Goal: Information Seeking & Learning: Learn about a topic

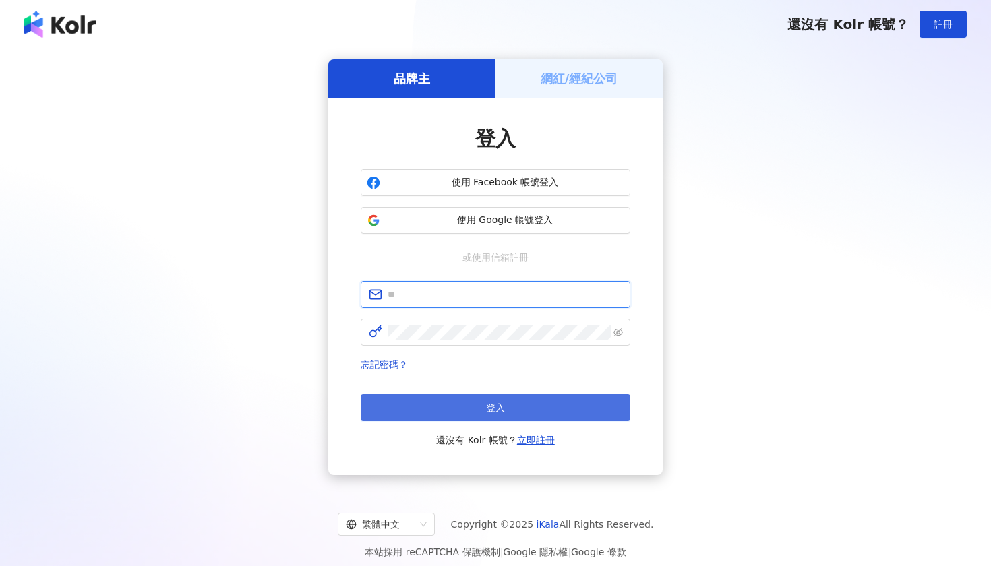
type input "**********"
click at [461, 402] on button "登入" at bounding box center [496, 407] width 270 height 27
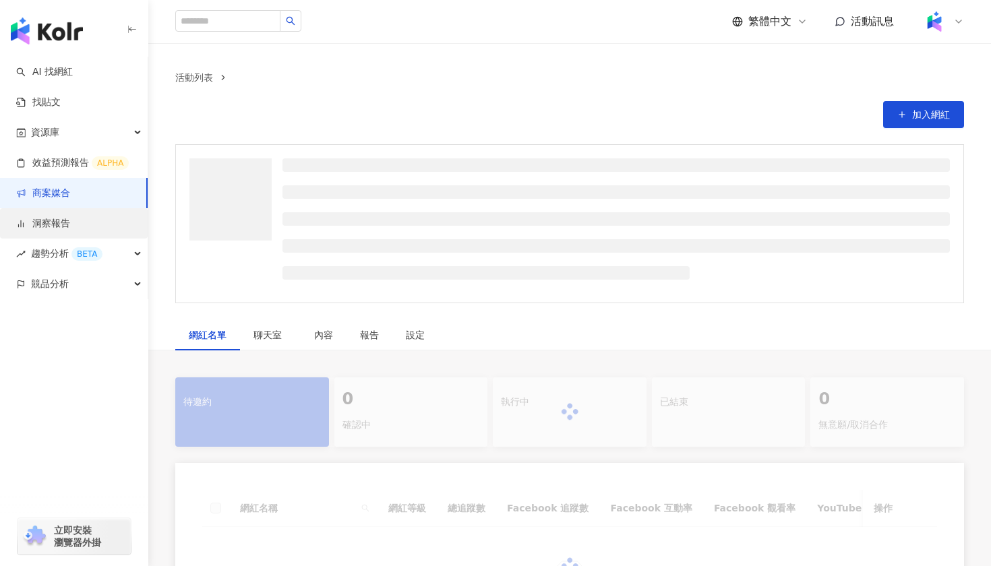
click at [63, 217] on link "洞察報告" at bounding box center [43, 223] width 54 height 13
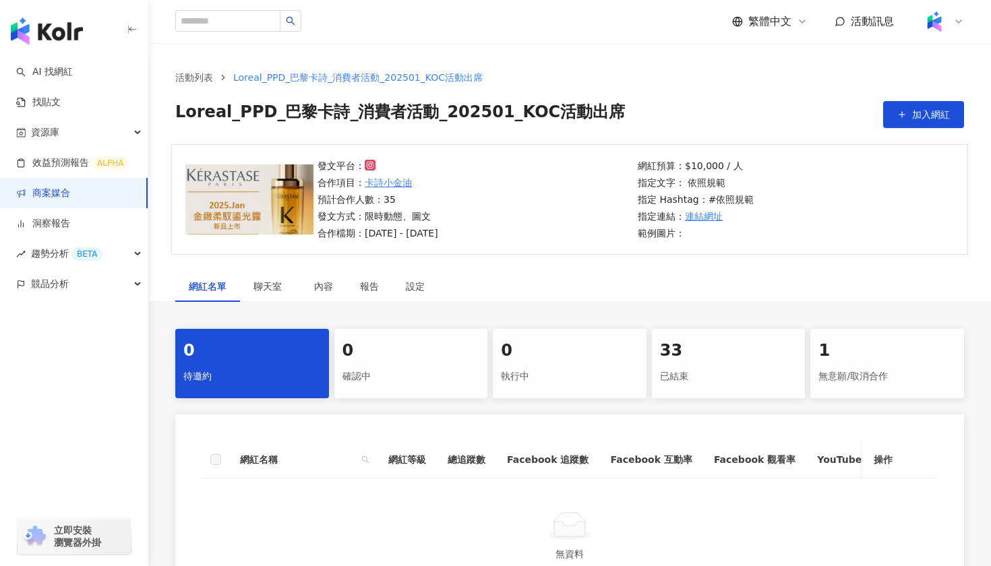
click at [70, 198] on link "商案媒合" at bounding box center [43, 193] width 54 height 13
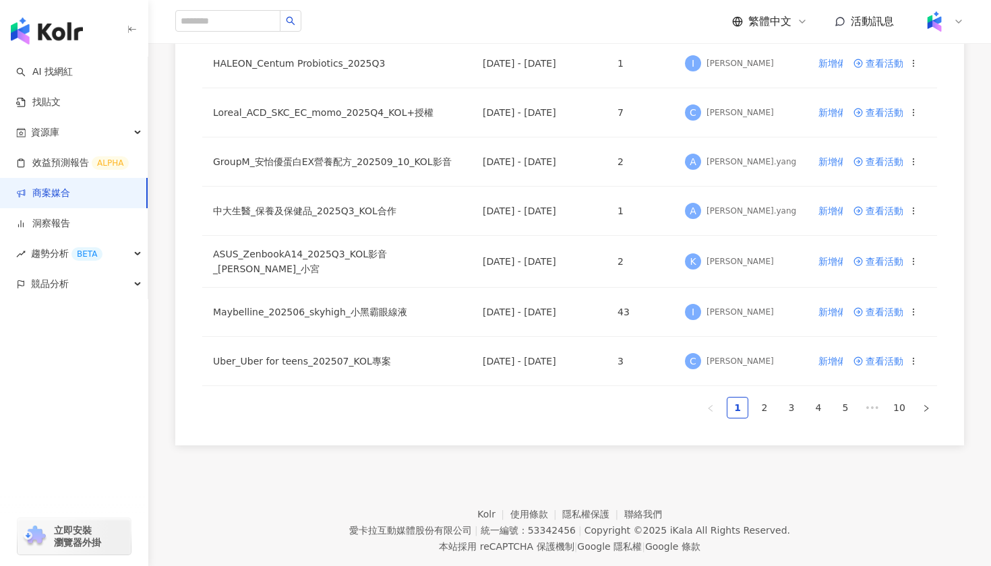
scroll to position [884, 0]
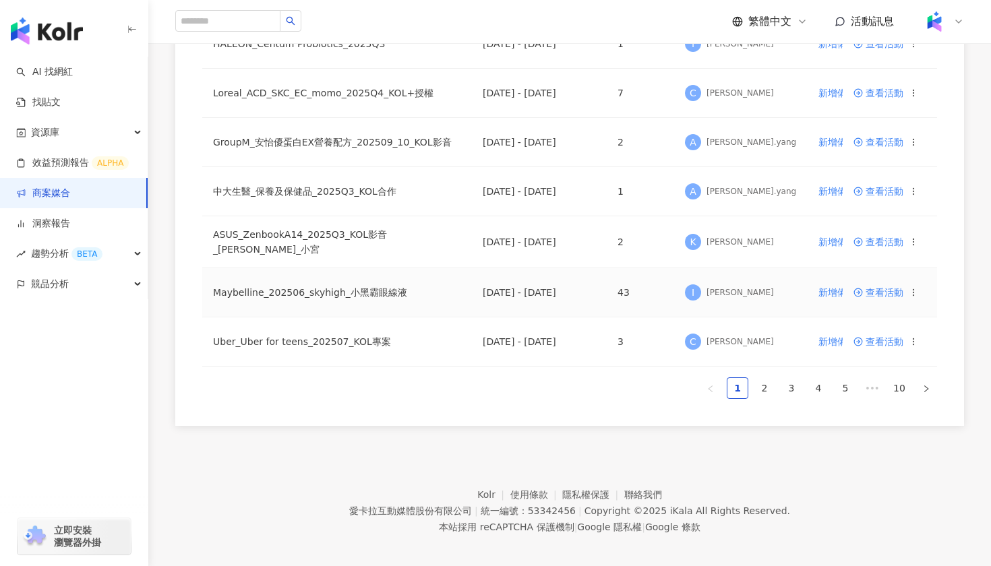
click at [876, 288] on span "查看活動" at bounding box center [878, 292] width 50 height 9
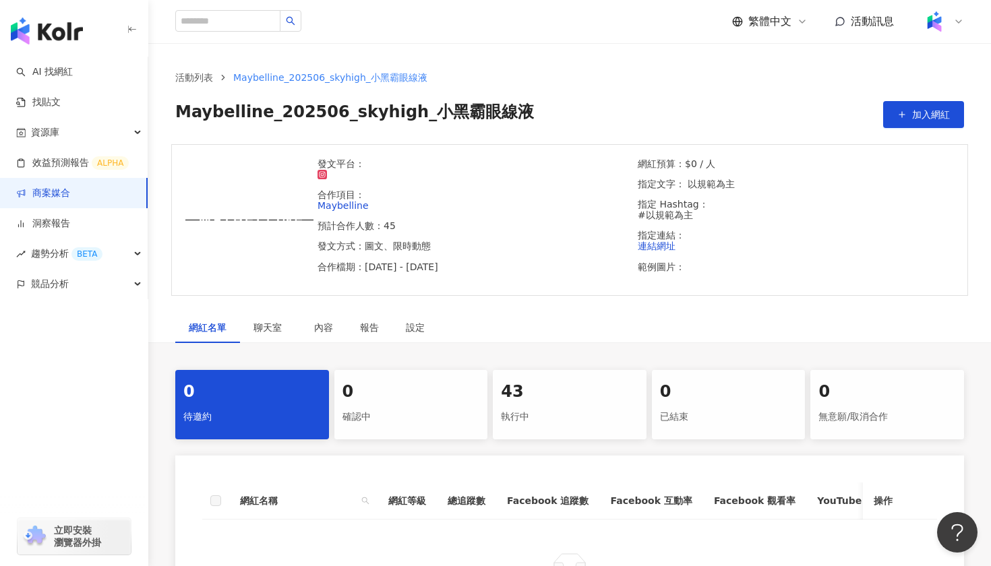
click at [553, 406] on div "執行中" at bounding box center [569, 417] width 137 height 23
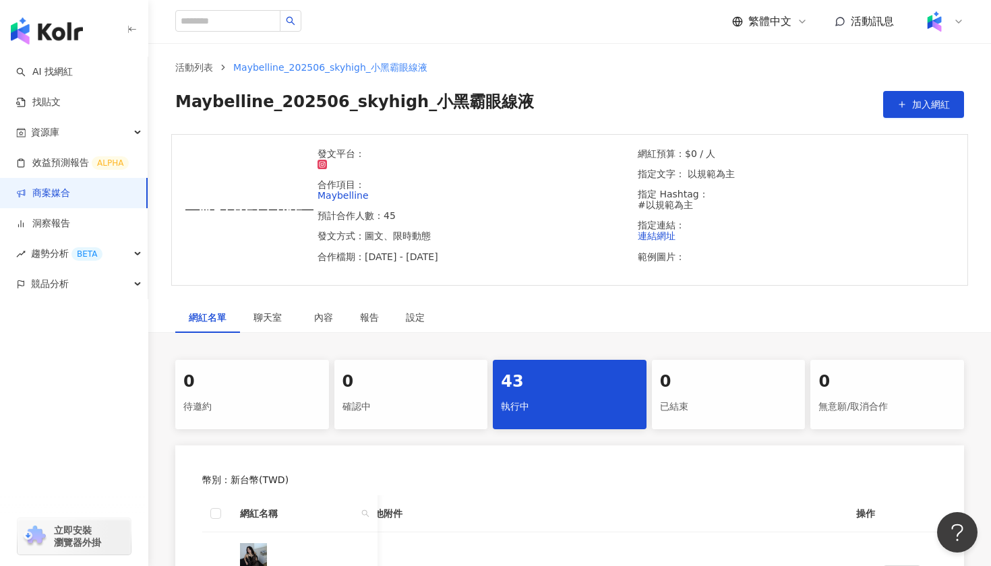
scroll to position [7, 0]
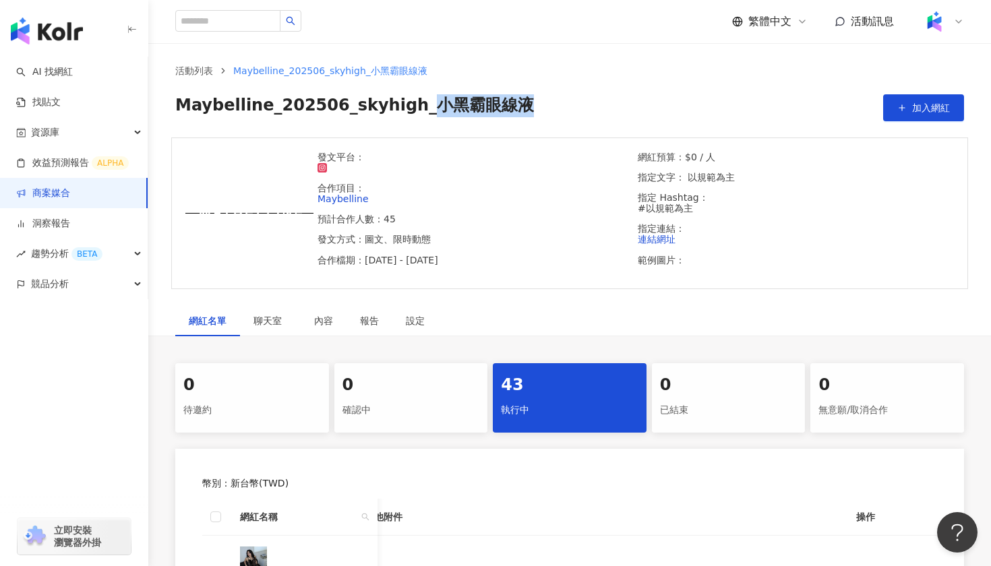
drag, startPoint x: 411, startPoint y: 106, endPoint x: 545, endPoint y: 104, distance: 133.5
click at [545, 105] on div "Maybelline_202506_skyhigh_小黑霸眼線液 加入網紅" at bounding box center [569, 107] width 789 height 27
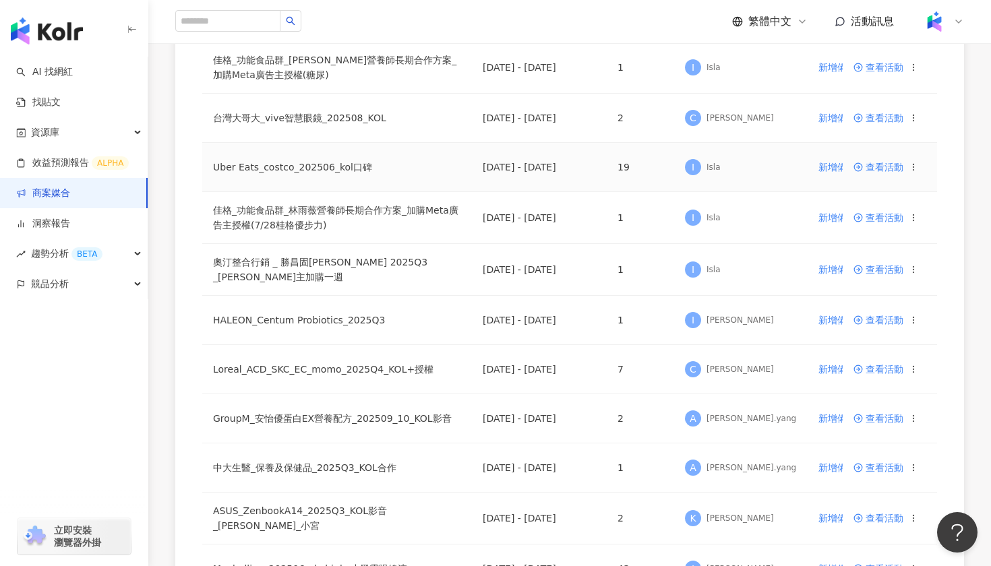
scroll to position [884, 0]
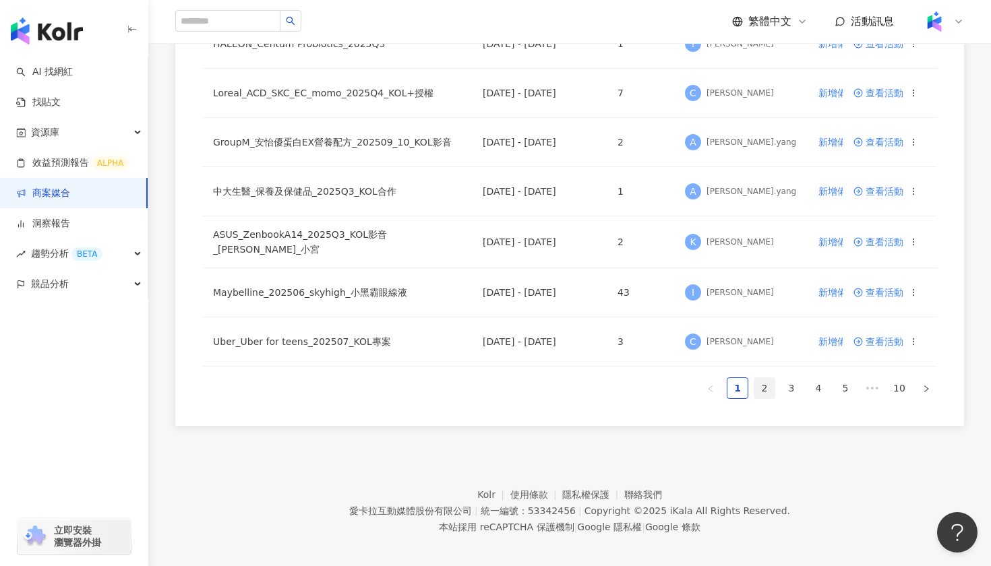
click at [761, 388] on link "2" at bounding box center [764, 388] width 20 height 20
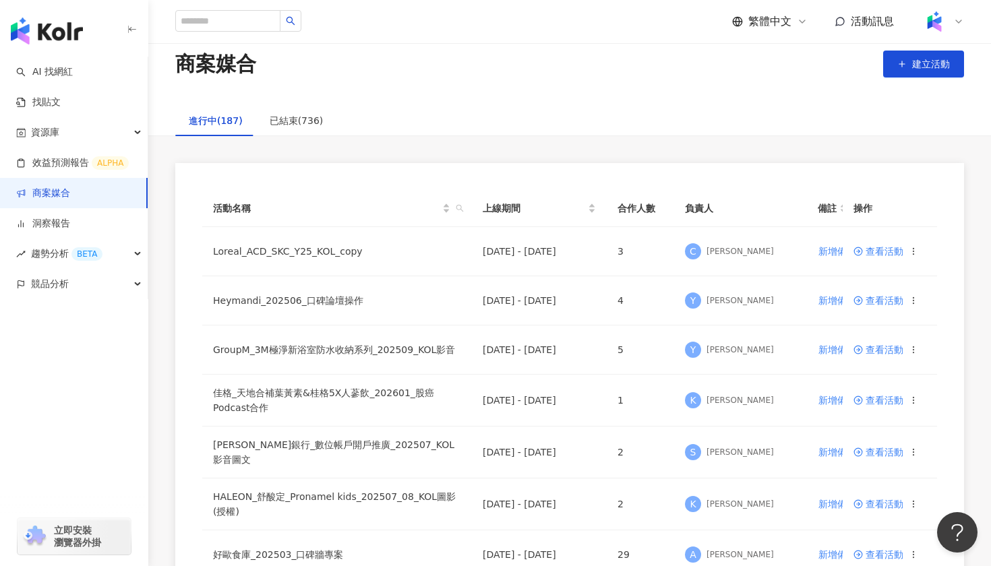
scroll to position [0, 0]
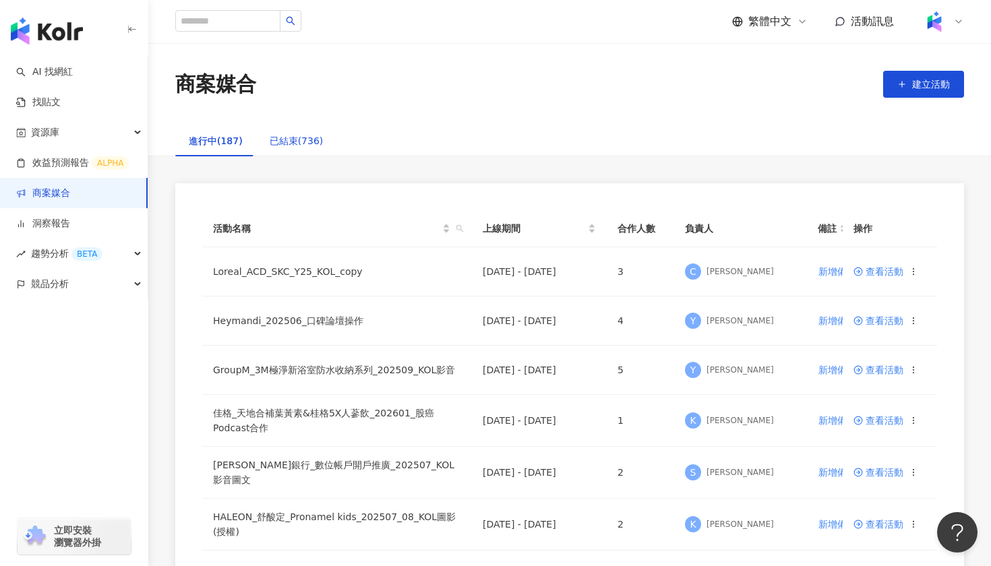
click at [290, 142] on div "已結束(736)" at bounding box center [297, 140] width 54 height 15
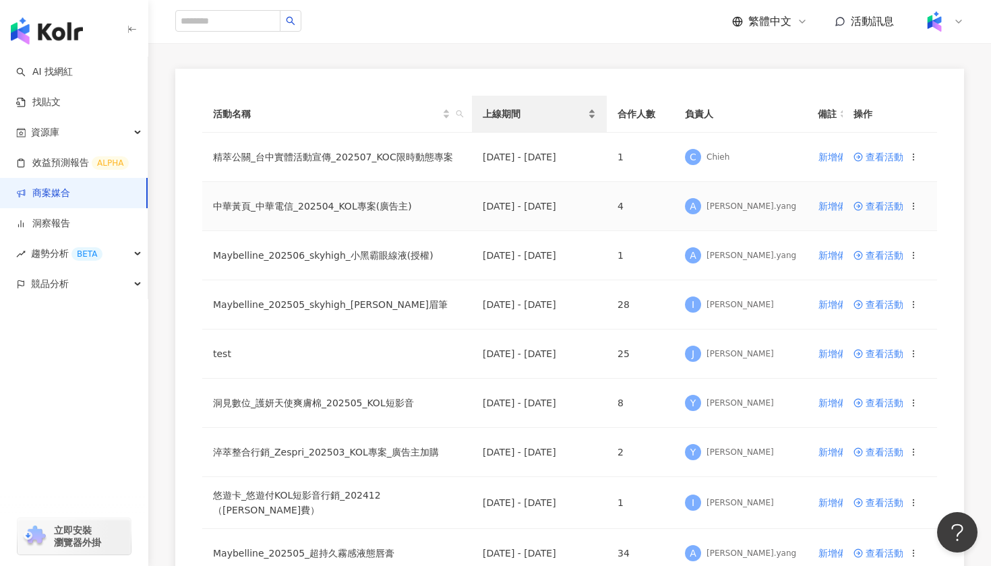
scroll to position [116, 0]
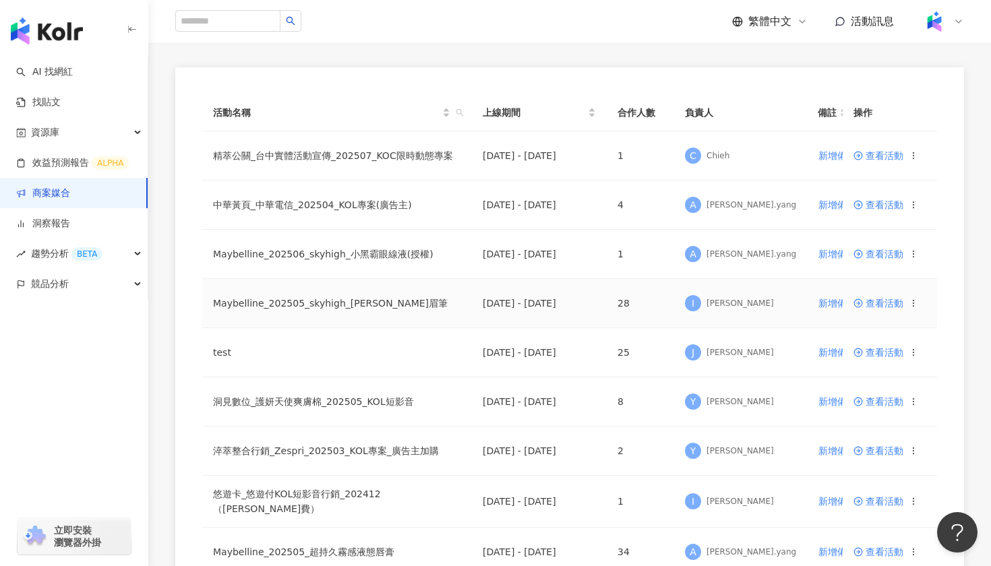
click at [873, 303] on span "查看活動" at bounding box center [878, 303] width 50 height 9
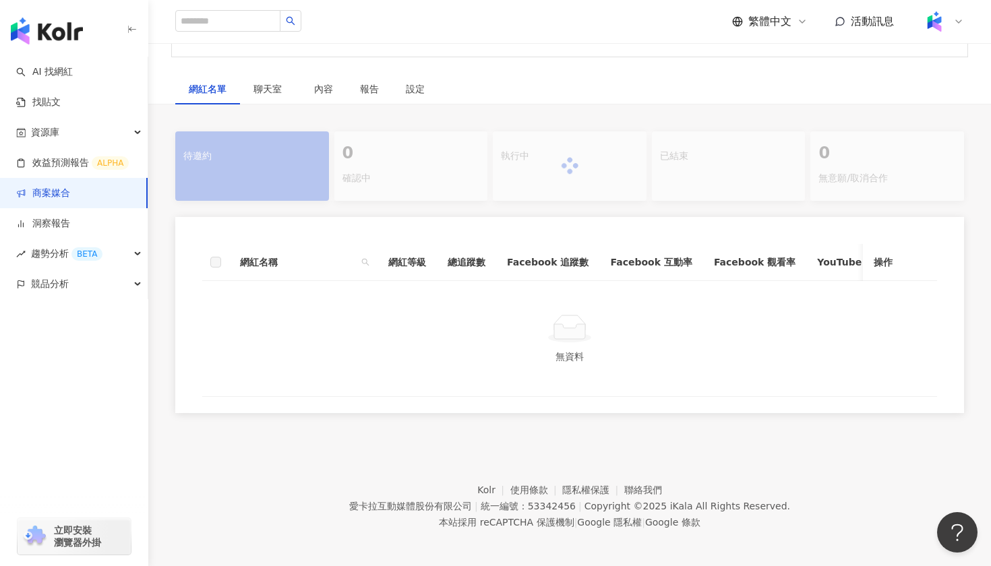
scroll to position [216, 0]
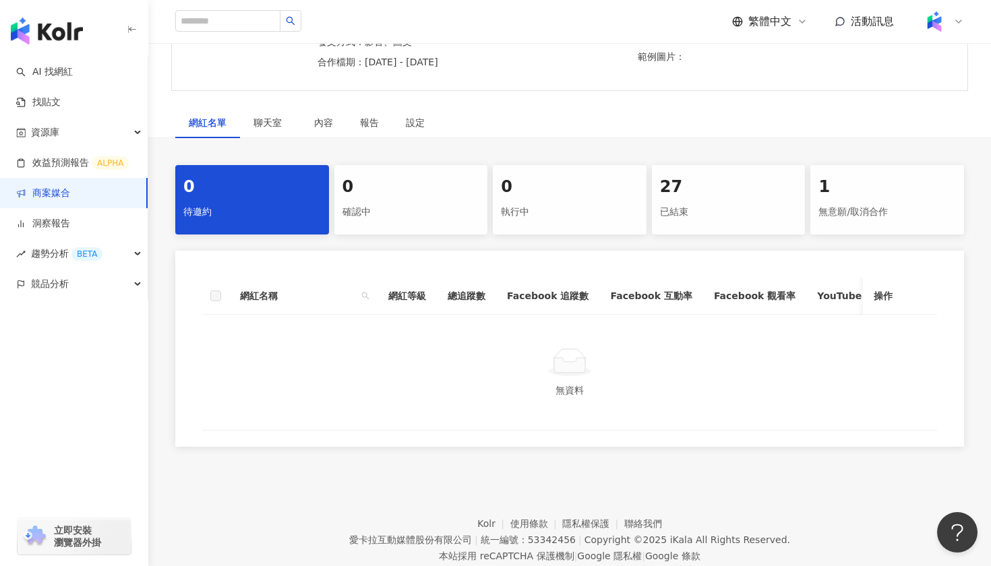
click at [665, 201] on div "已結束" at bounding box center [728, 212] width 137 height 23
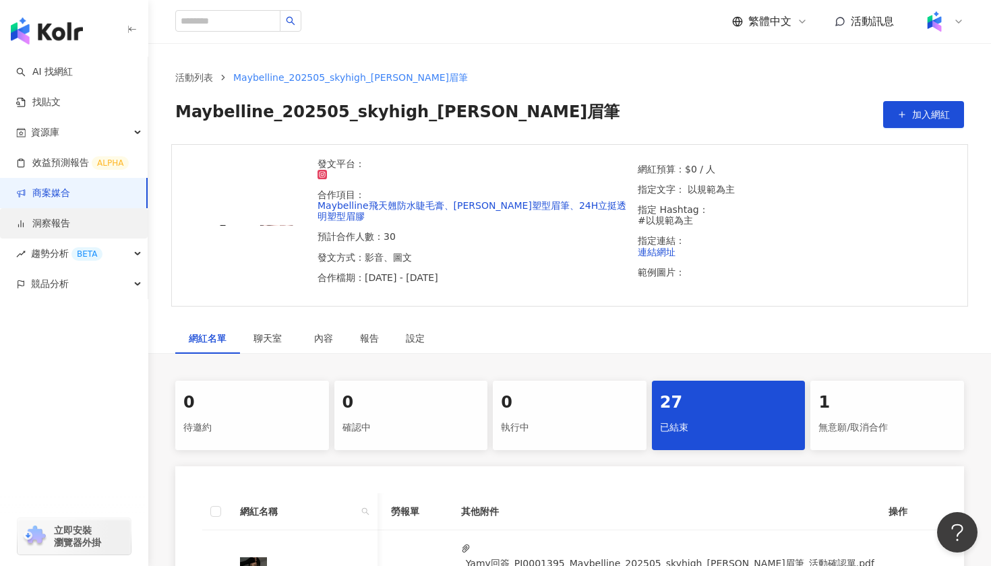
click at [70, 221] on link "洞察報告" at bounding box center [43, 223] width 54 height 13
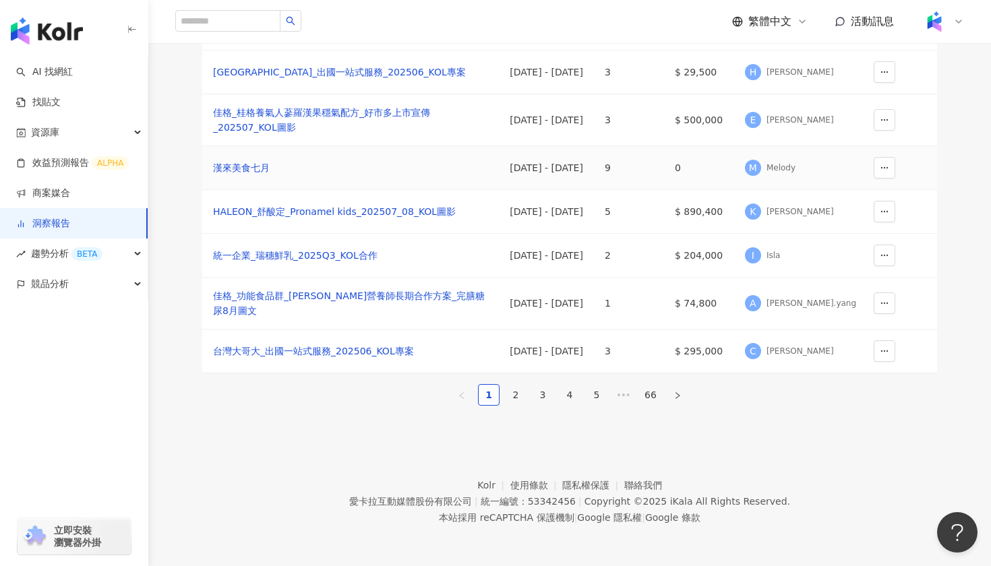
scroll to position [286, 0]
click at [512, 405] on link "2" at bounding box center [515, 395] width 20 height 20
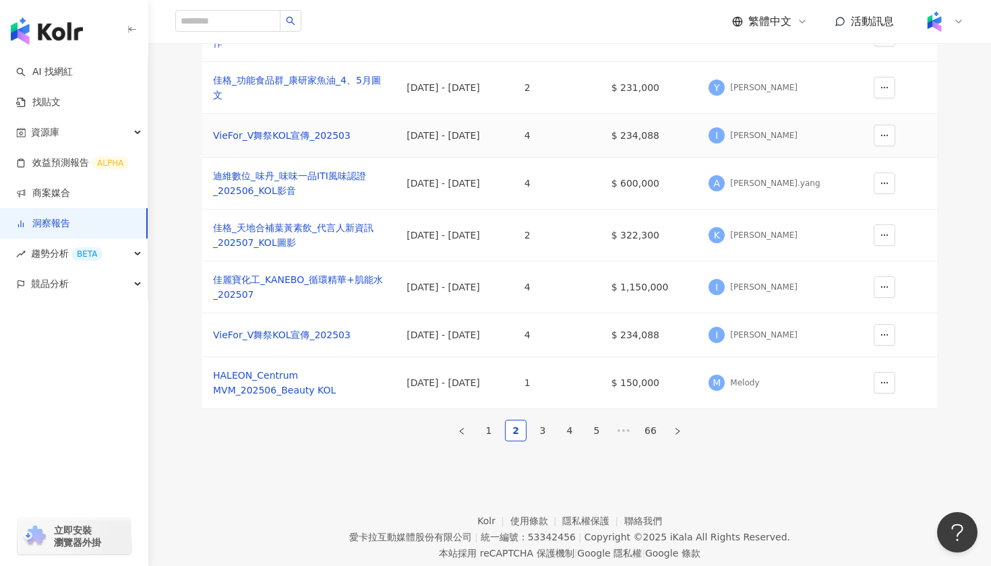
scroll to position [301, 0]
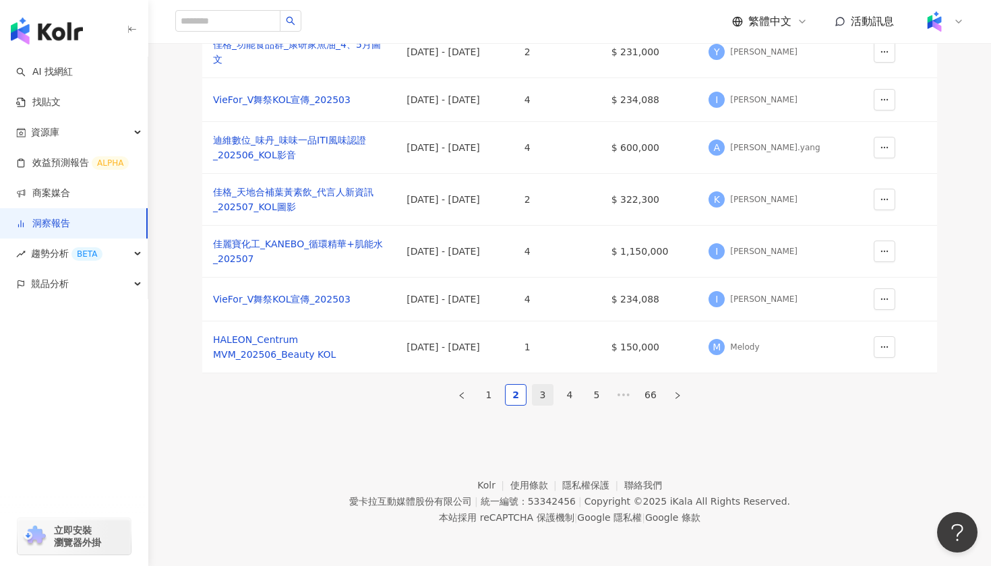
click at [546, 405] on link "3" at bounding box center [542, 395] width 20 height 20
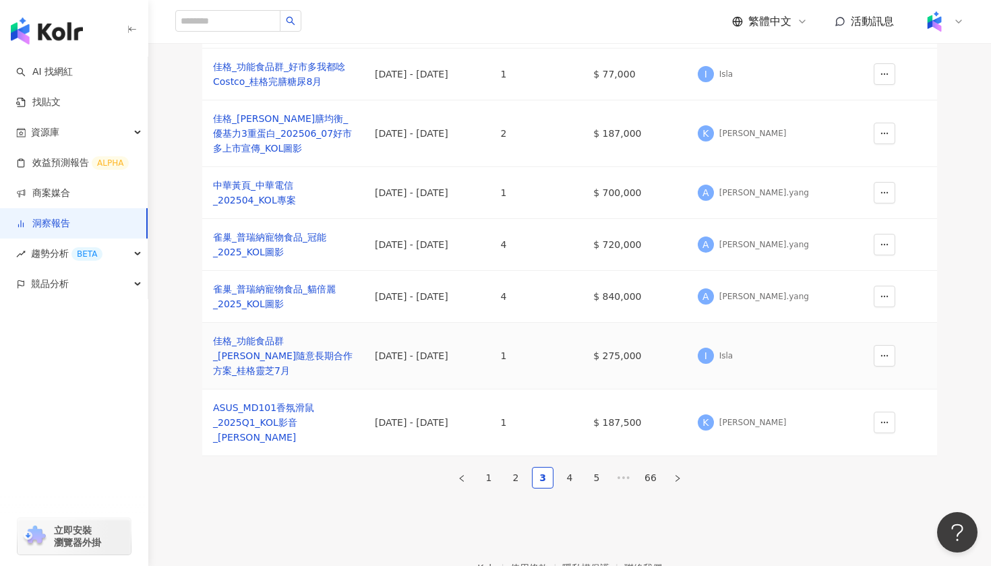
scroll to position [314, 0]
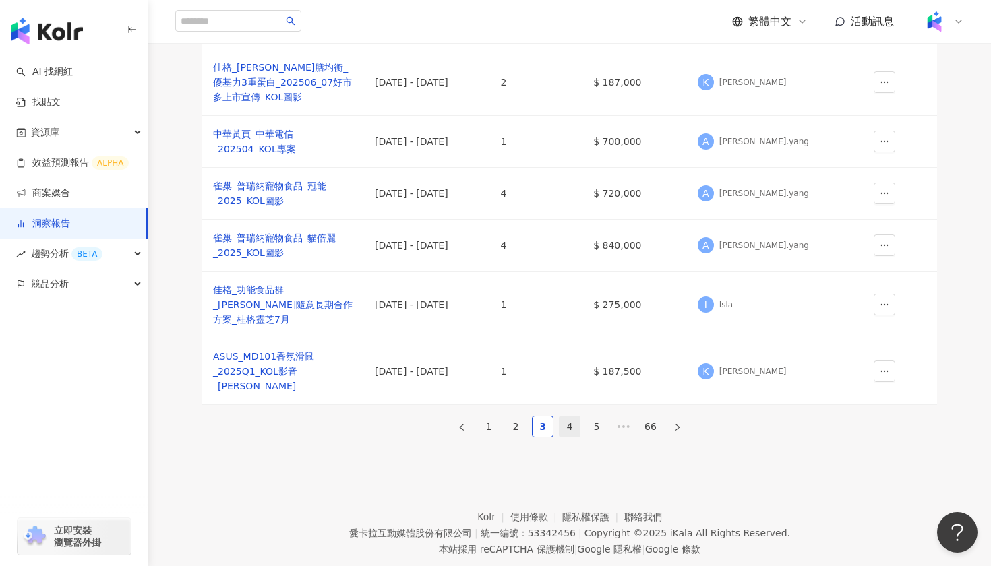
click at [570, 437] on link "4" at bounding box center [569, 427] width 20 height 20
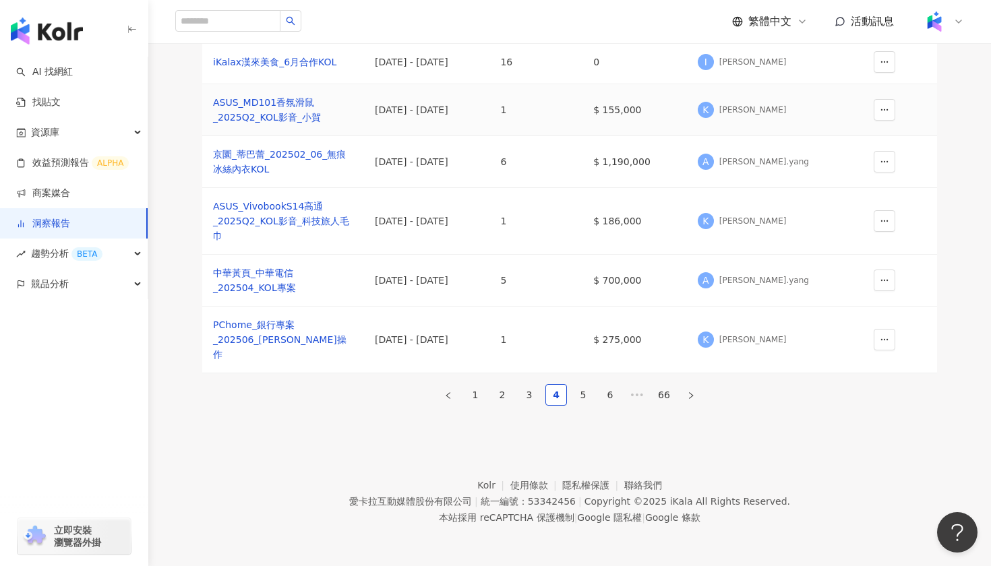
scroll to position [317, 0]
click at [577, 405] on link "5" at bounding box center [583, 395] width 20 height 20
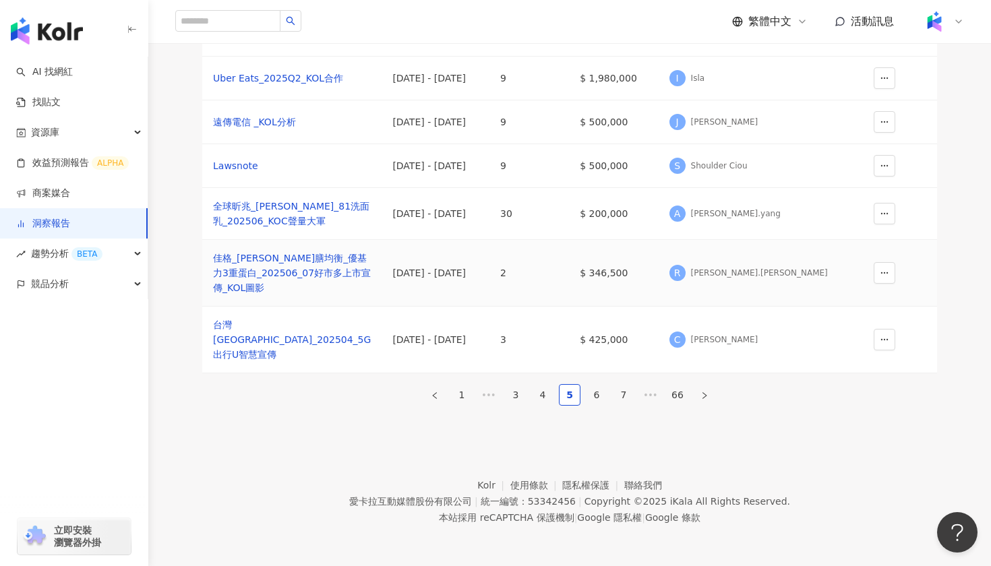
scroll to position [333, 0]
click at [599, 405] on link "6" at bounding box center [596, 395] width 20 height 20
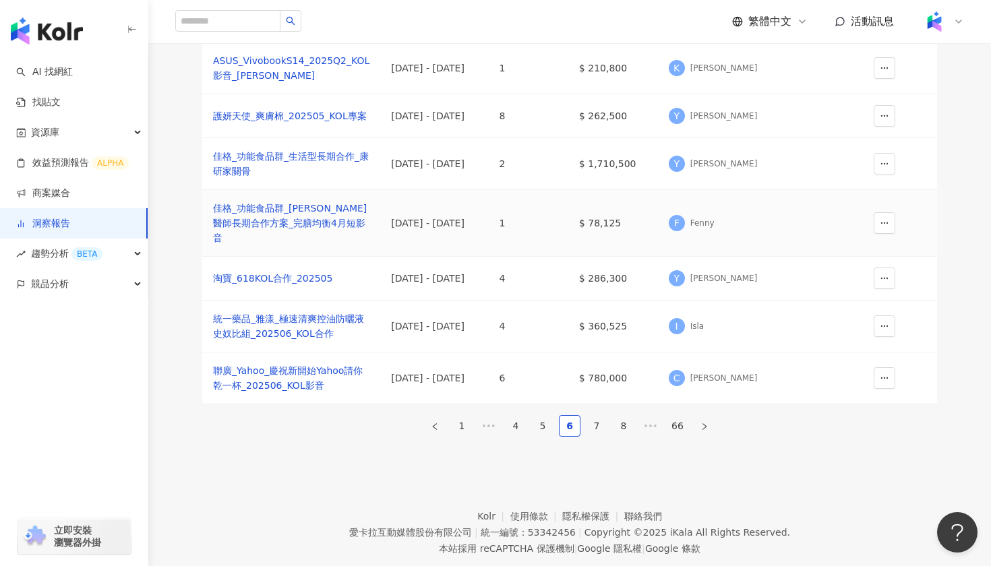
scroll to position [268, 0]
click at [600, 435] on link "7" at bounding box center [596, 425] width 20 height 20
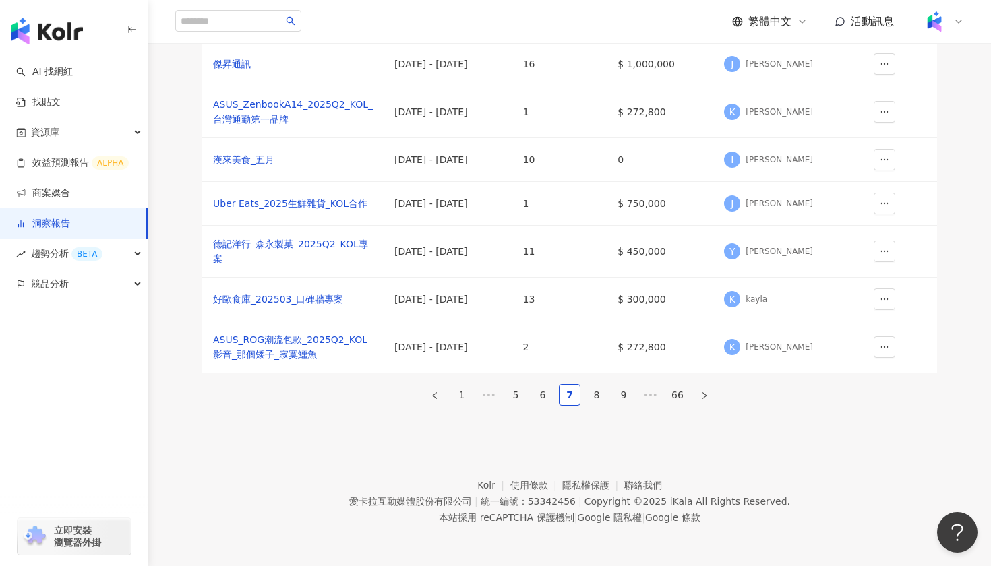
scroll to position [379, 0]
click at [594, 385] on link "8" at bounding box center [596, 395] width 20 height 20
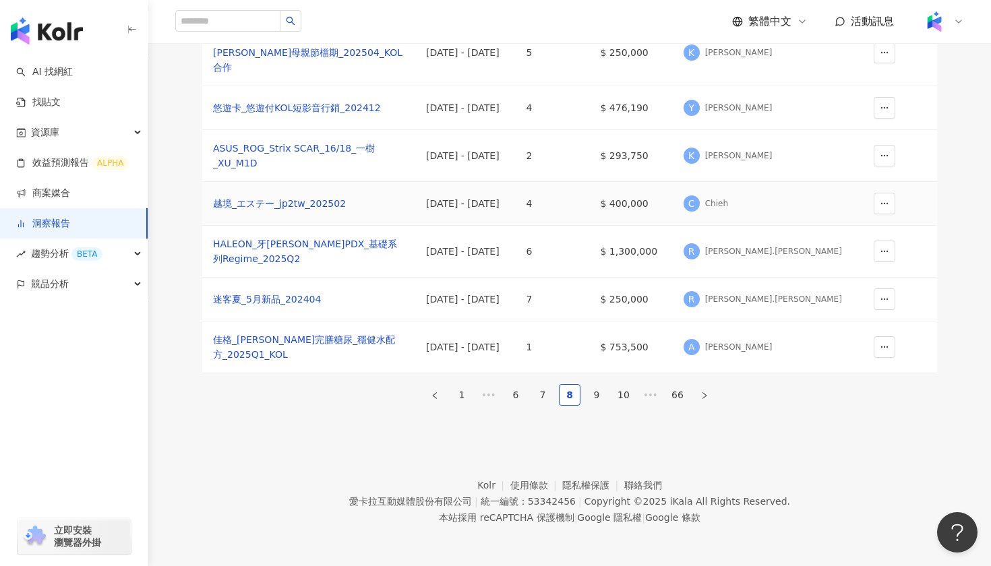
scroll to position [317, 0]
click at [593, 405] on link "9" at bounding box center [596, 395] width 20 height 20
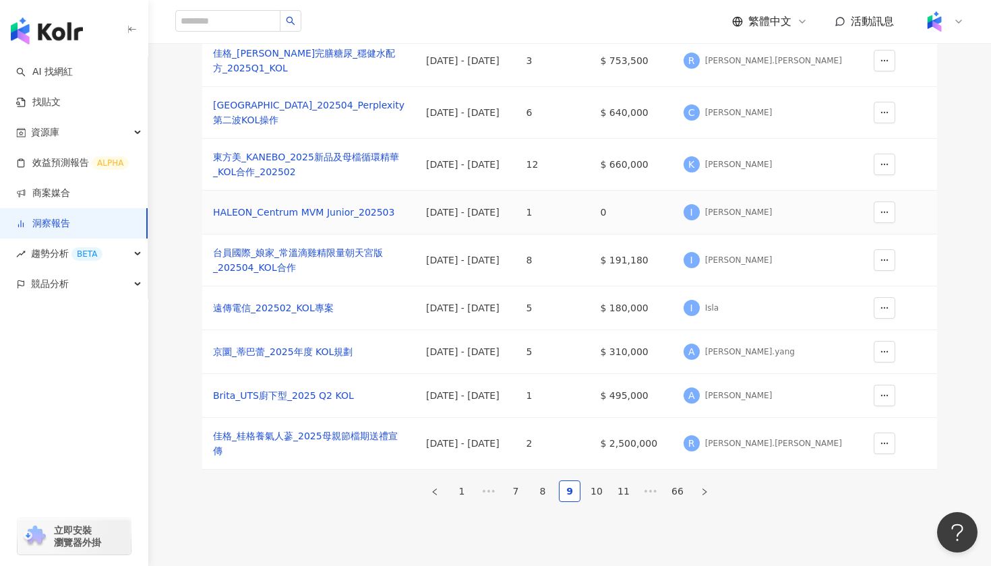
scroll to position [303, 0]
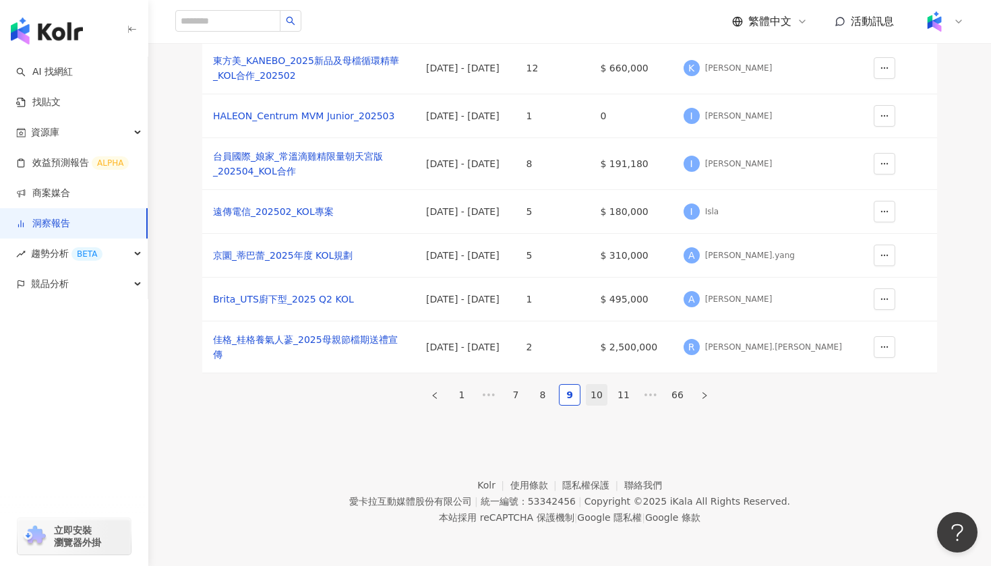
click at [599, 405] on link "10" at bounding box center [596, 395] width 20 height 20
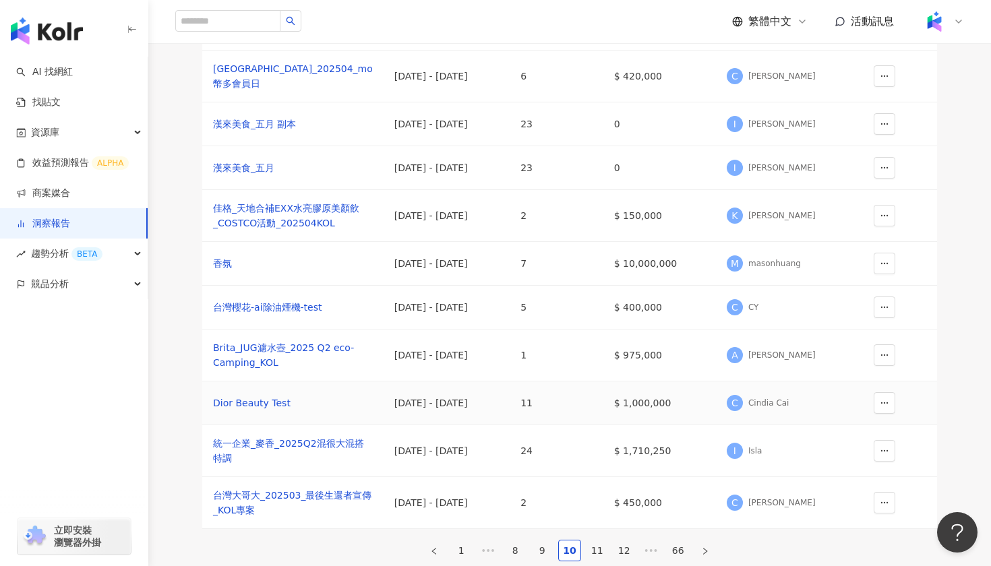
scroll to position [264, 0]
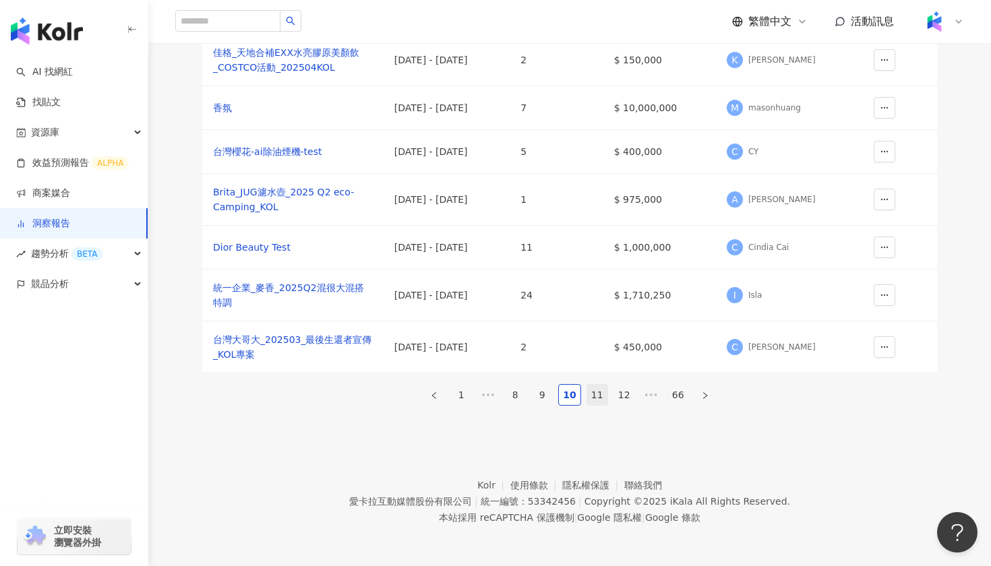
click at [600, 405] on link "11" at bounding box center [597, 395] width 20 height 20
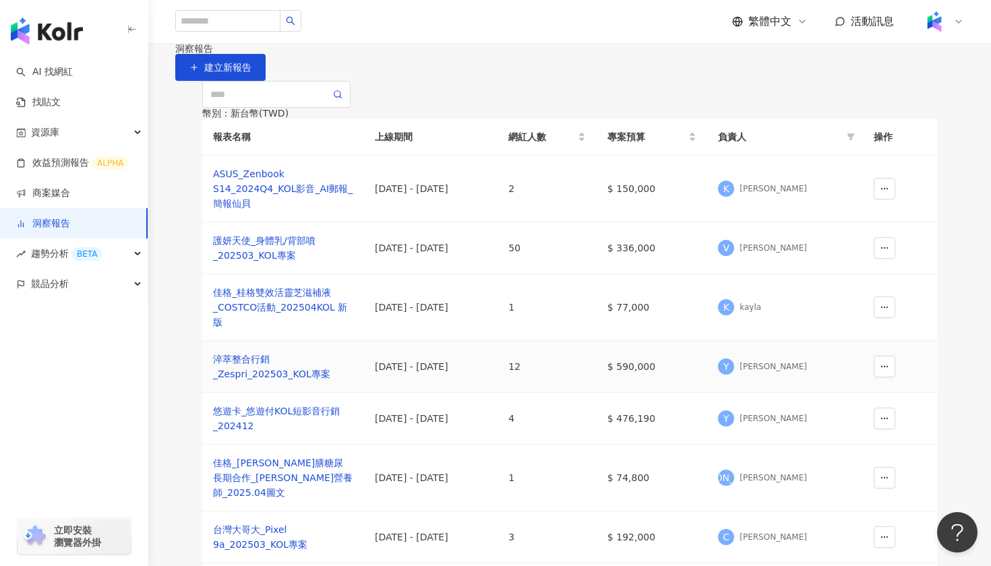
scroll to position [280, 0]
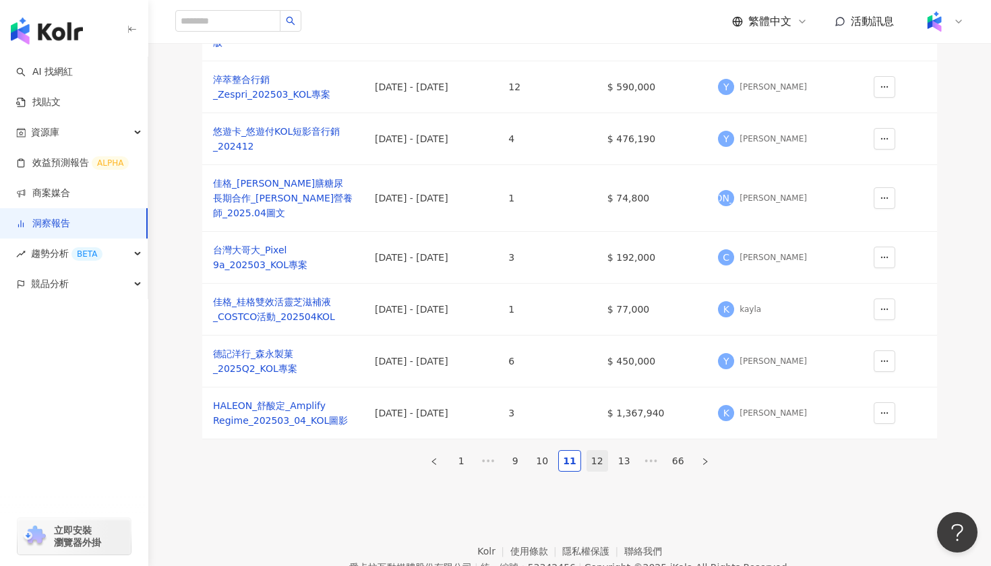
click at [588, 471] on link "12" at bounding box center [597, 461] width 20 height 20
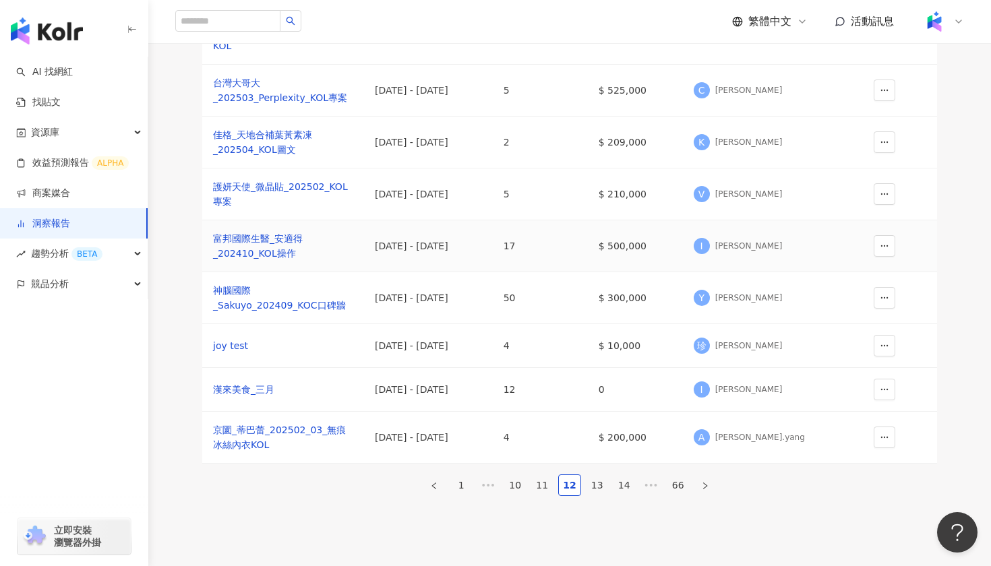
scroll to position [290, 0]
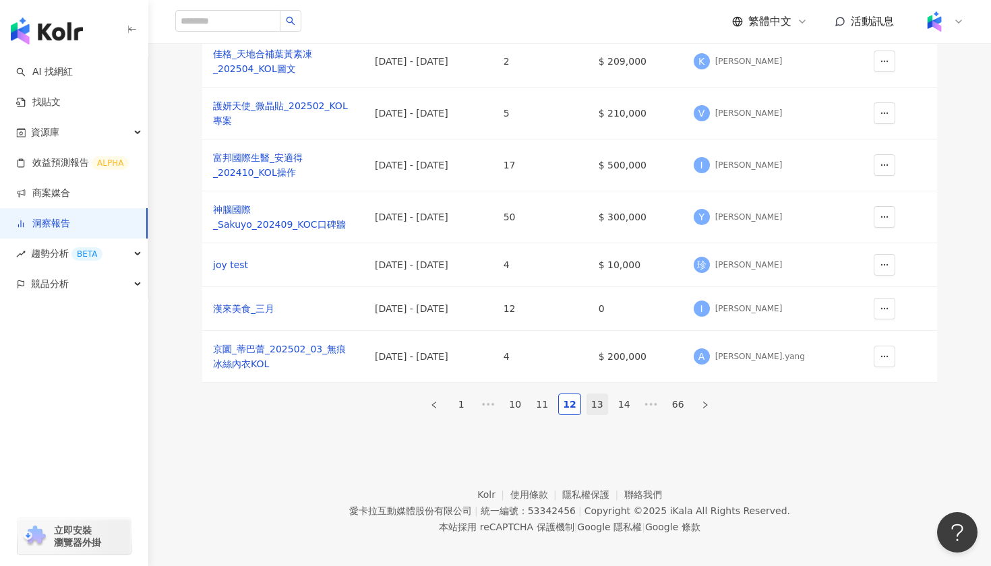
click at [597, 415] on link "13" at bounding box center [597, 404] width 20 height 20
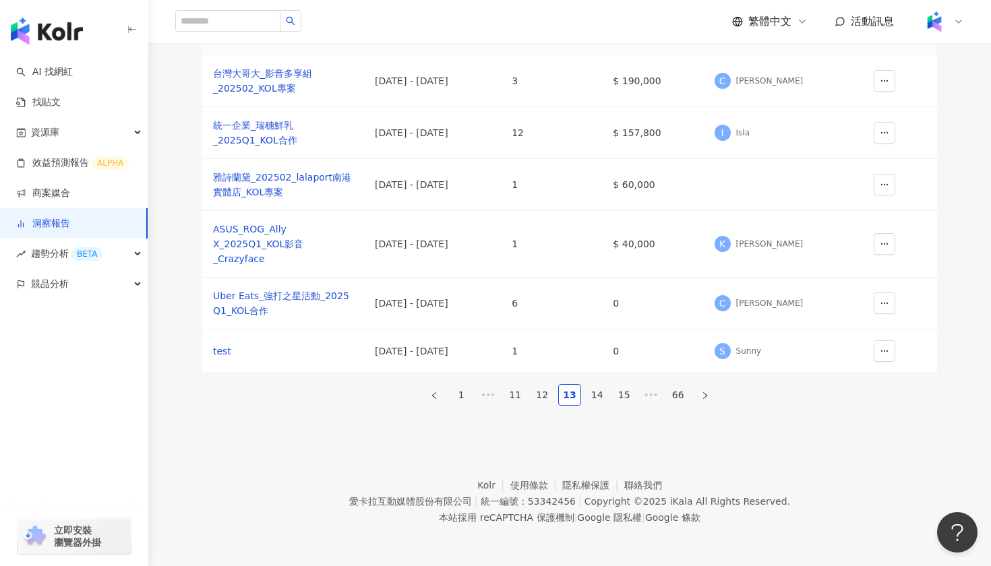
scroll to position [420, 0]
click at [590, 385] on link "14" at bounding box center [597, 395] width 20 height 20
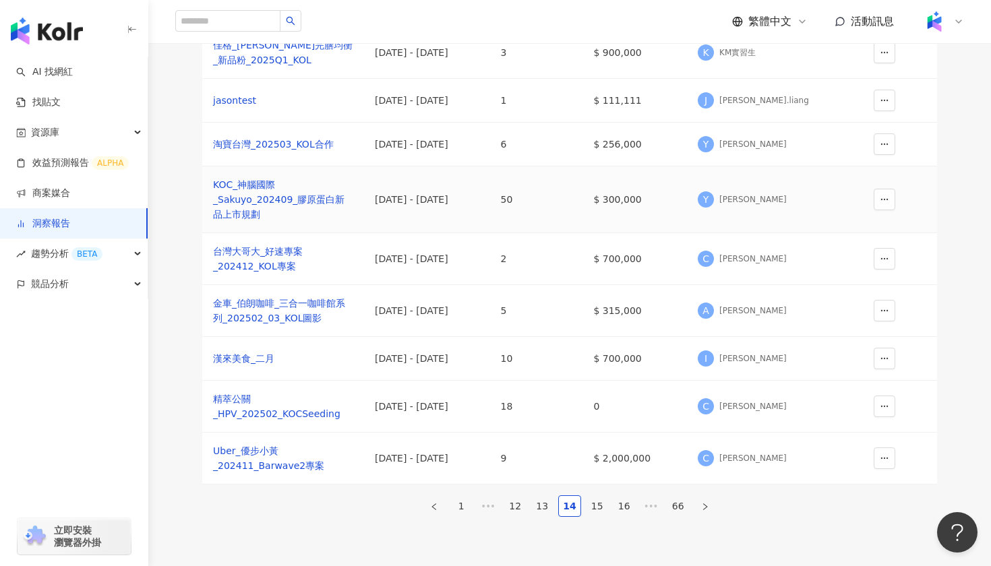
scroll to position [111, 0]
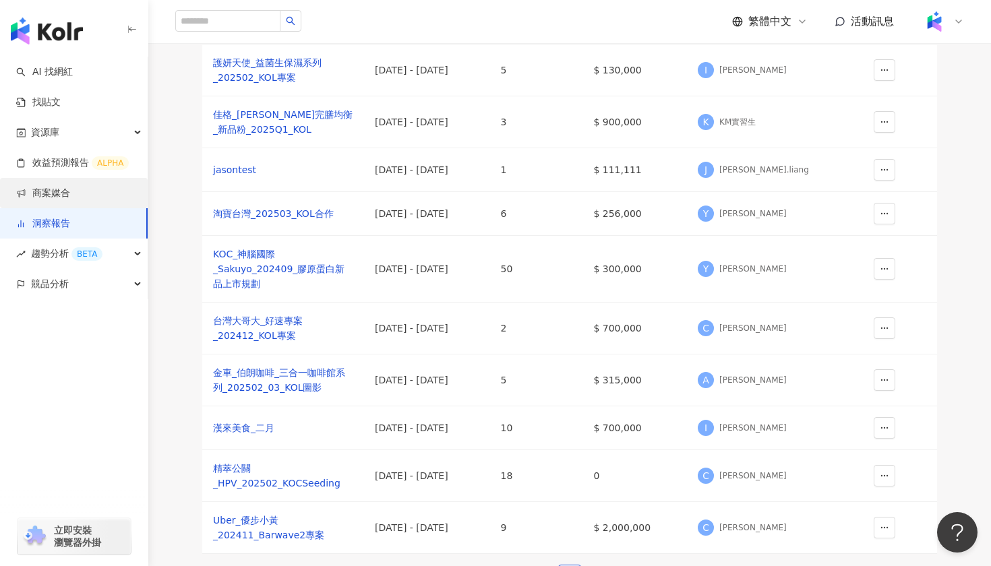
click at [70, 193] on link "商案媒合" at bounding box center [43, 193] width 54 height 13
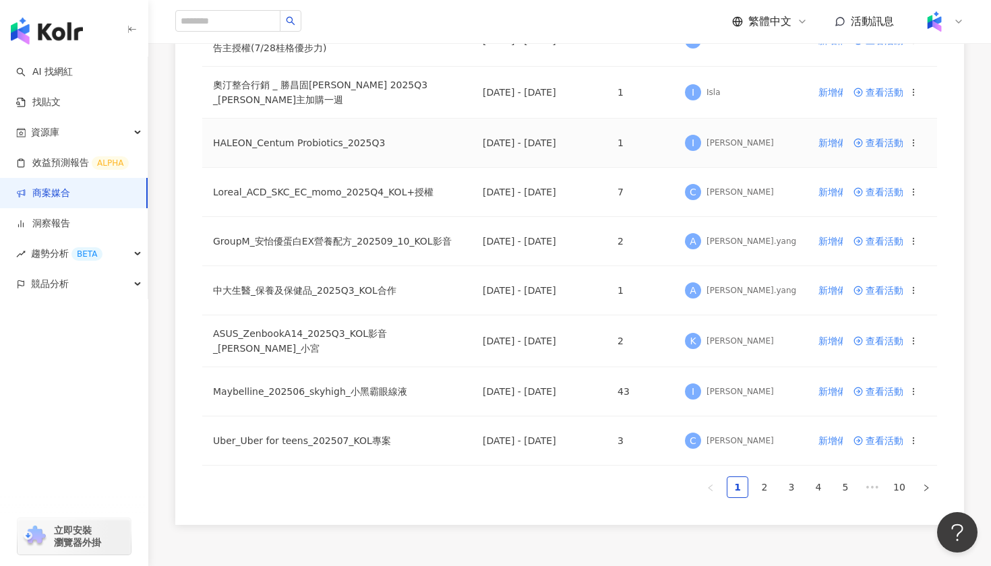
scroll to position [793, 0]
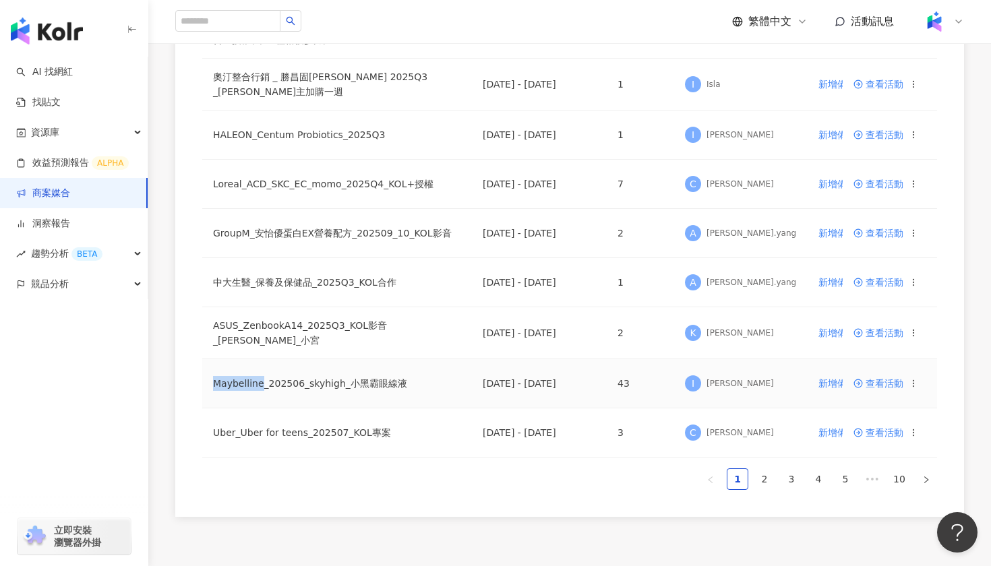
drag, startPoint x: 258, startPoint y: 376, endPoint x: 203, endPoint y: 375, distance: 55.3
click at [203, 375] on td "Maybelline_202506_skyhigh_小黑霸眼線液" at bounding box center [337, 383] width 270 height 49
copy td "Maybelline"
click at [70, 217] on link "洞察報告" at bounding box center [43, 223] width 54 height 13
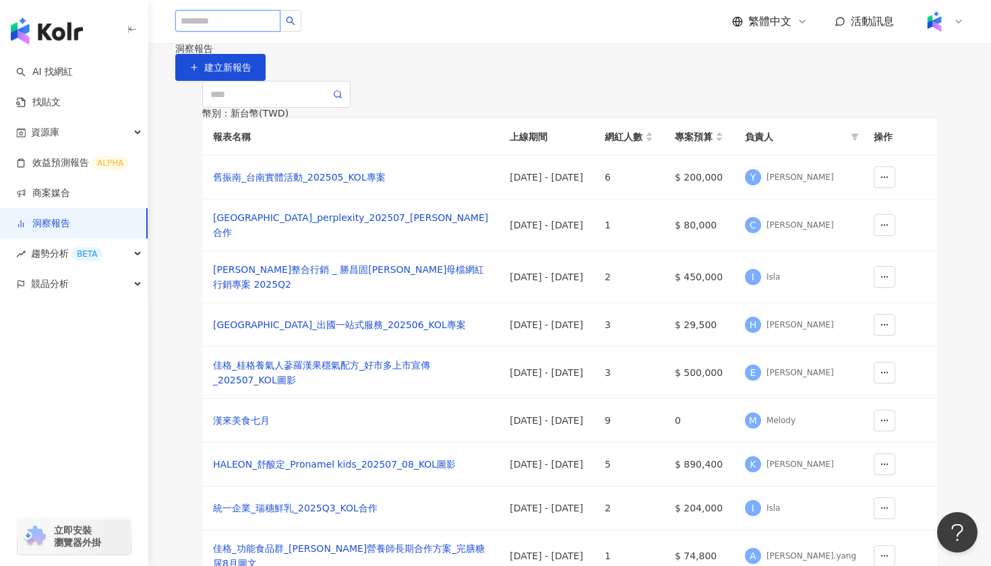
click at [248, 22] on input "search" at bounding box center [227, 21] width 105 height 22
type input "*"
click at [264, 179] on div "幣別 ： 新台幣 ( TWD ) 報表名稱 上線期間 網紅人數 專案預算 負責人 操作 舊振南_台南實體活動_202505_KOL專案 [DATE] - [D…" at bounding box center [569, 375] width 789 height 588
click at [257, 102] on input "text" at bounding box center [270, 94] width 120 height 15
paste input "**********"
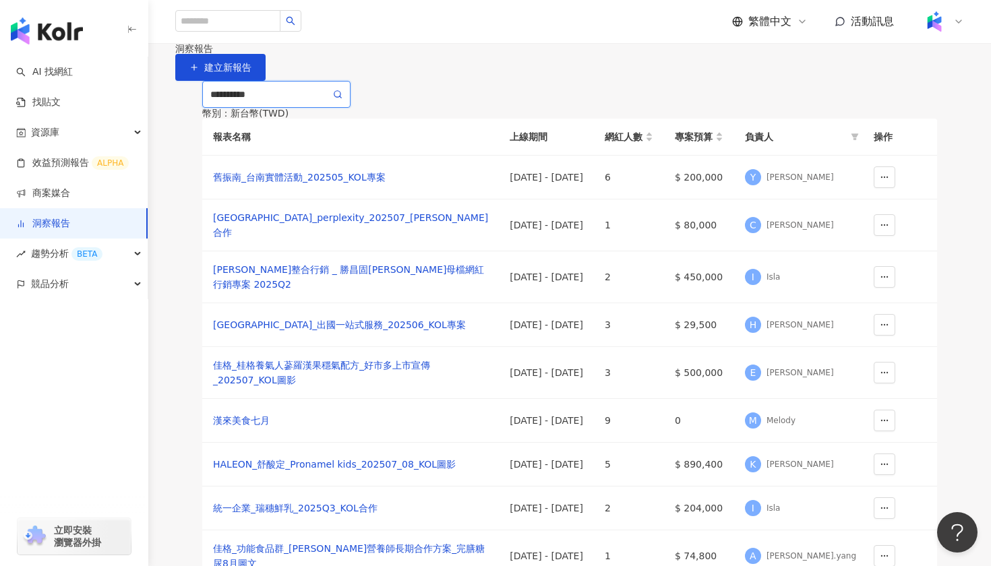
type input "**********"
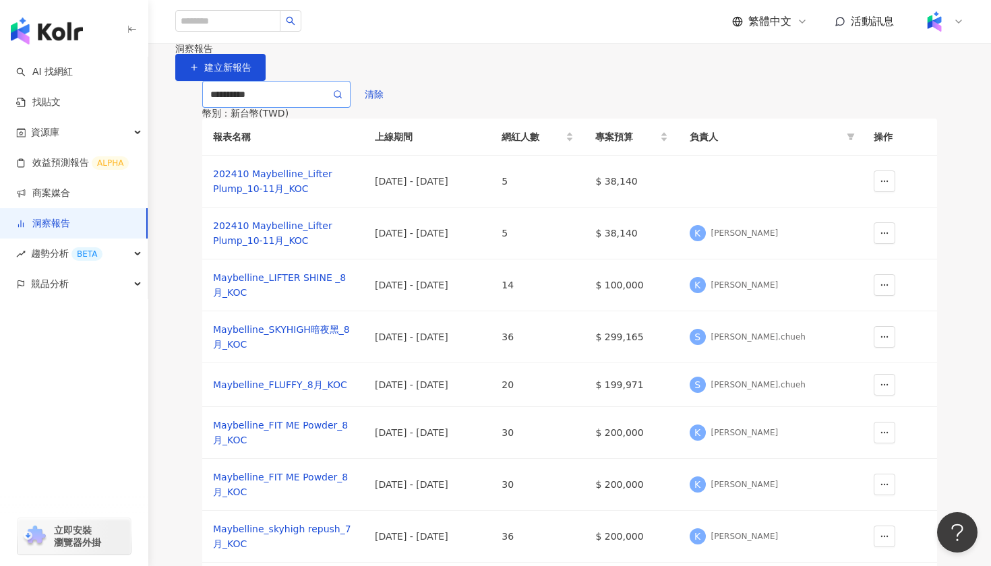
click at [333, 99] on icon at bounding box center [337, 94] width 9 height 9
click at [335, 97] on circle at bounding box center [337, 94] width 6 height 6
click at [884, 338] on circle "button" at bounding box center [884, 337] width 1 height 1
click at [436, 344] on div "[DATE] - [DATE]" at bounding box center [427, 337] width 105 height 15
click at [319, 352] on div "Maybelline_SKYHIGH暗夜黑_8月_KOC" at bounding box center [283, 337] width 140 height 30
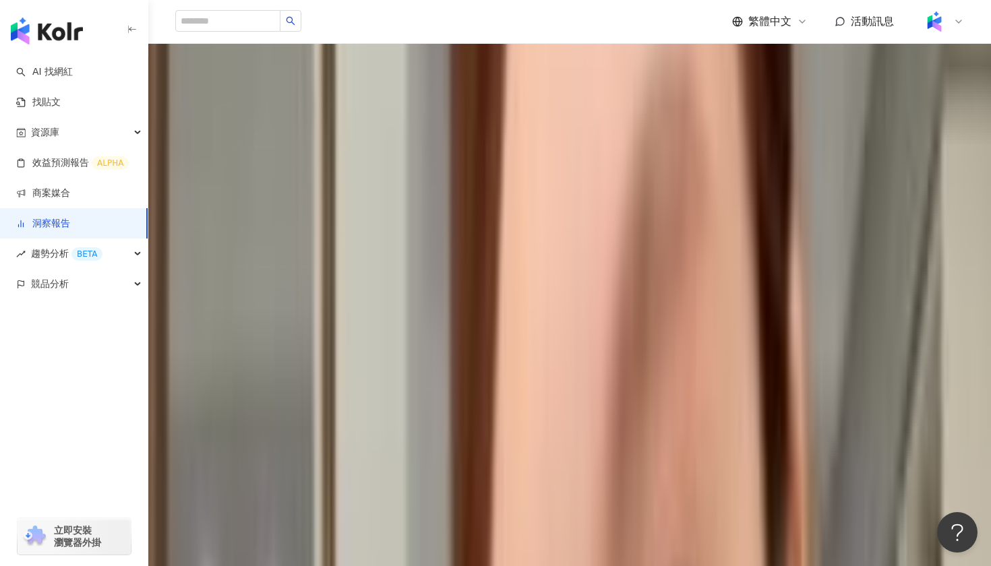
scroll to position [3819, 0]
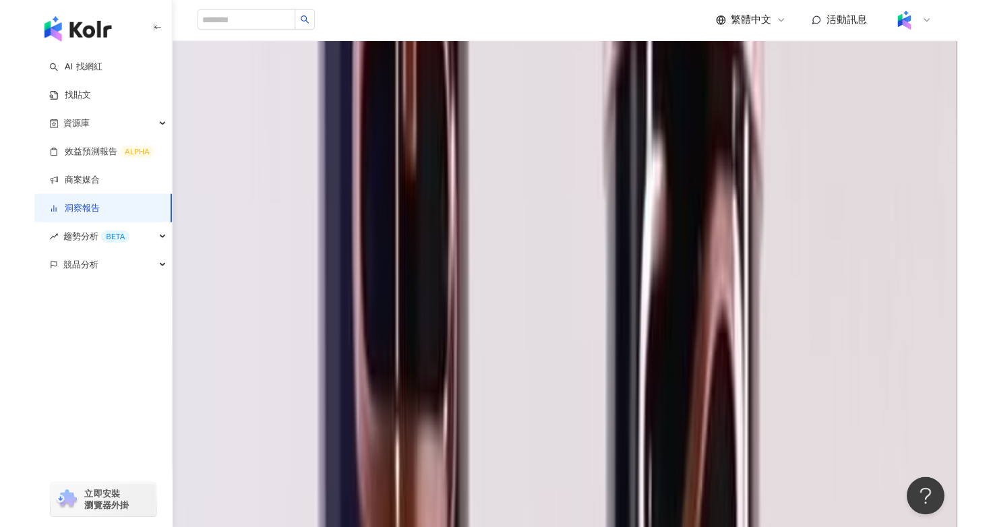
scroll to position [1248, 0]
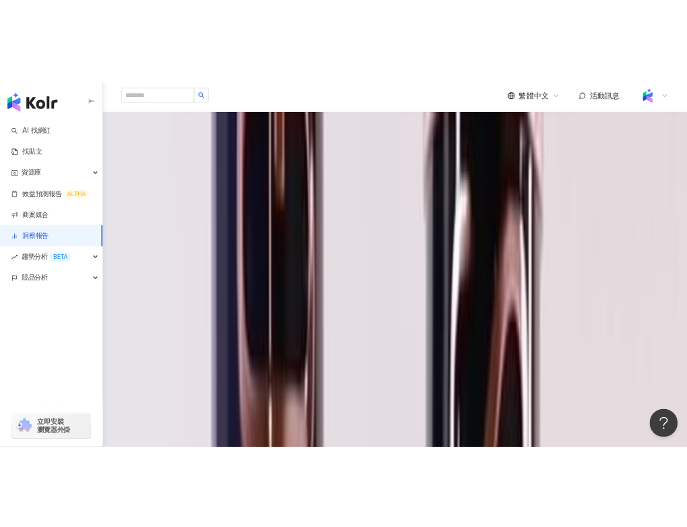
scroll to position [4217, 0]
